Goal: Information Seeking & Learning: Check status

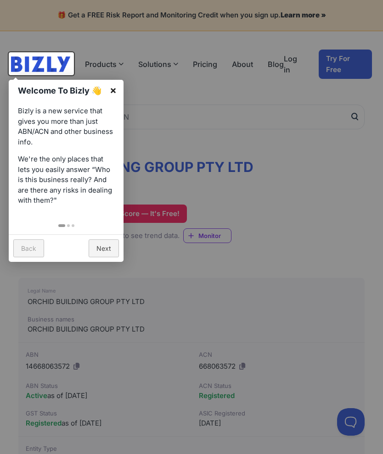
click at [108, 93] on link "×" at bounding box center [113, 90] width 21 height 21
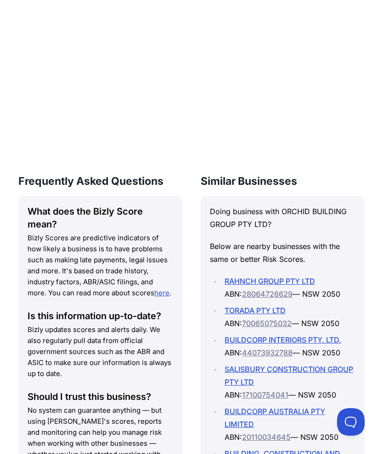
scroll to position [1359, 0]
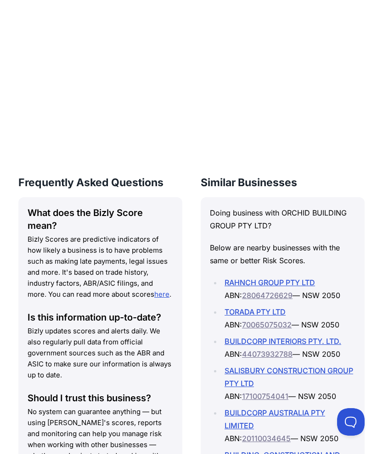
click at [282, 278] on link "RAHNCH GROUP PTY LTD" at bounding box center [269, 282] width 90 height 9
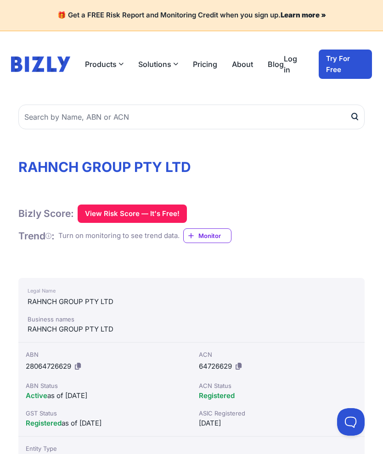
click at [95, 208] on button "View Risk Score — It's Free!" at bounding box center [132, 214] width 109 height 18
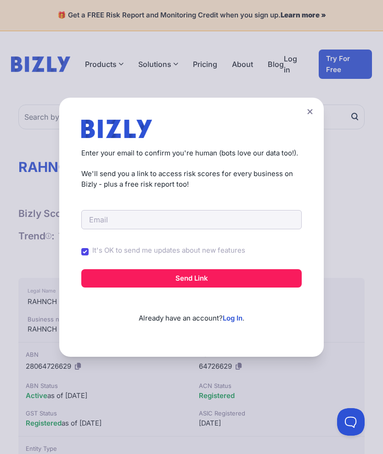
click at [313, 110] on button at bounding box center [309, 111] width 13 height 13
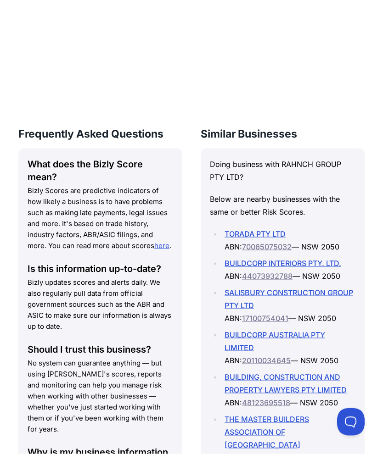
scroll to position [1387, 0]
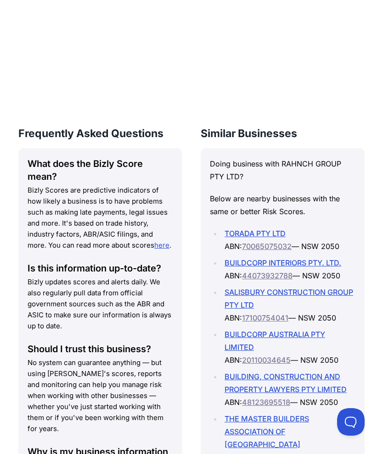
click at [279, 229] on link "TORADA PTY LTD" at bounding box center [254, 233] width 61 height 9
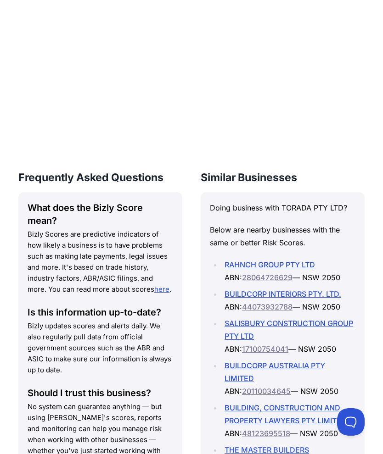
scroll to position [1311, 0]
